Goal: Register for event/course

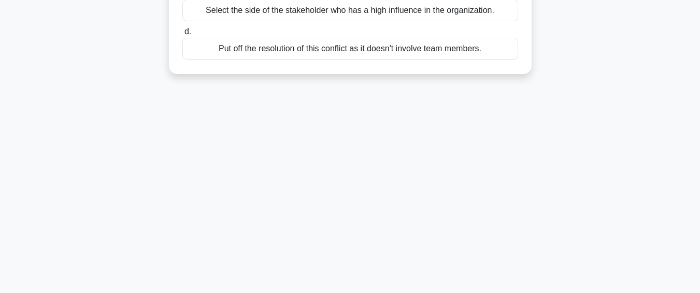
scroll to position [266, 0]
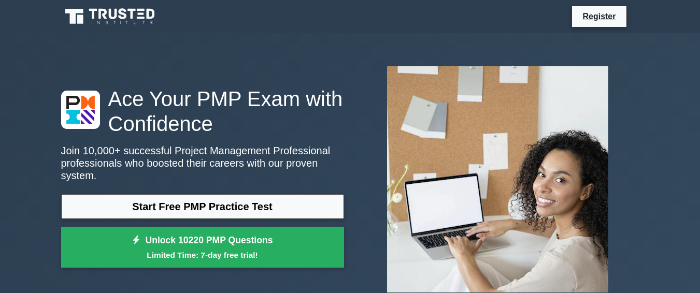
click at [603, 13] on link "Register" at bounding box center [599, 16] width 46 height 13
click at [199, 240] on link "Unlock 10220 PMP Questions Limited Time: 7-day free trial!" at bounding box center [202, 247] width 283 height 41
